Goal: Find specific page/section: Find specific page/section

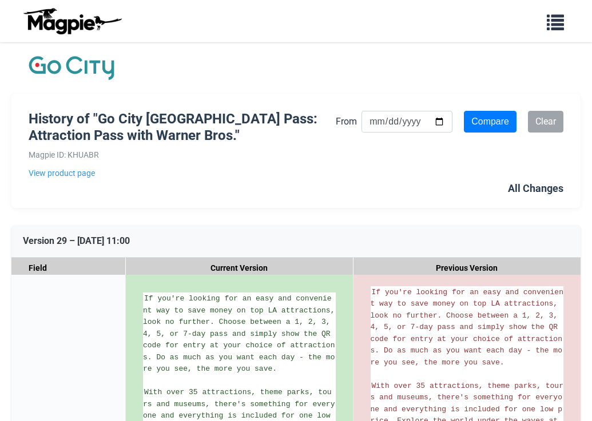
click at [70, 66] on img at bounding box center [72, 68] width 86 height 29
click at [558, 27] on span "button" at bounding box center [555, 19] width 17 height 17
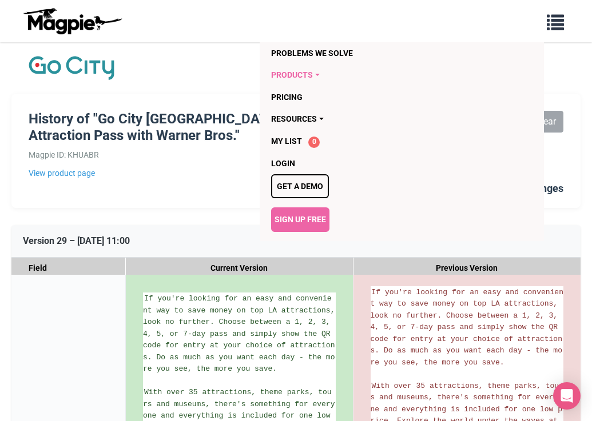
click at [311, 74] on link "Products" at bounding box center [379, 75] width 216 height 22
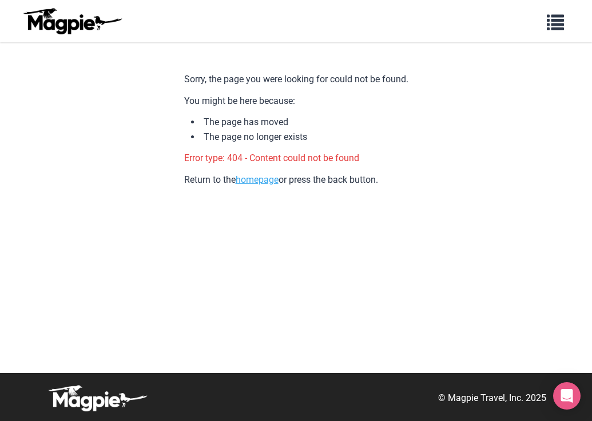
click at [249, 180] on link "homepage" at bounding box center [257, 179] width 43 height 11
